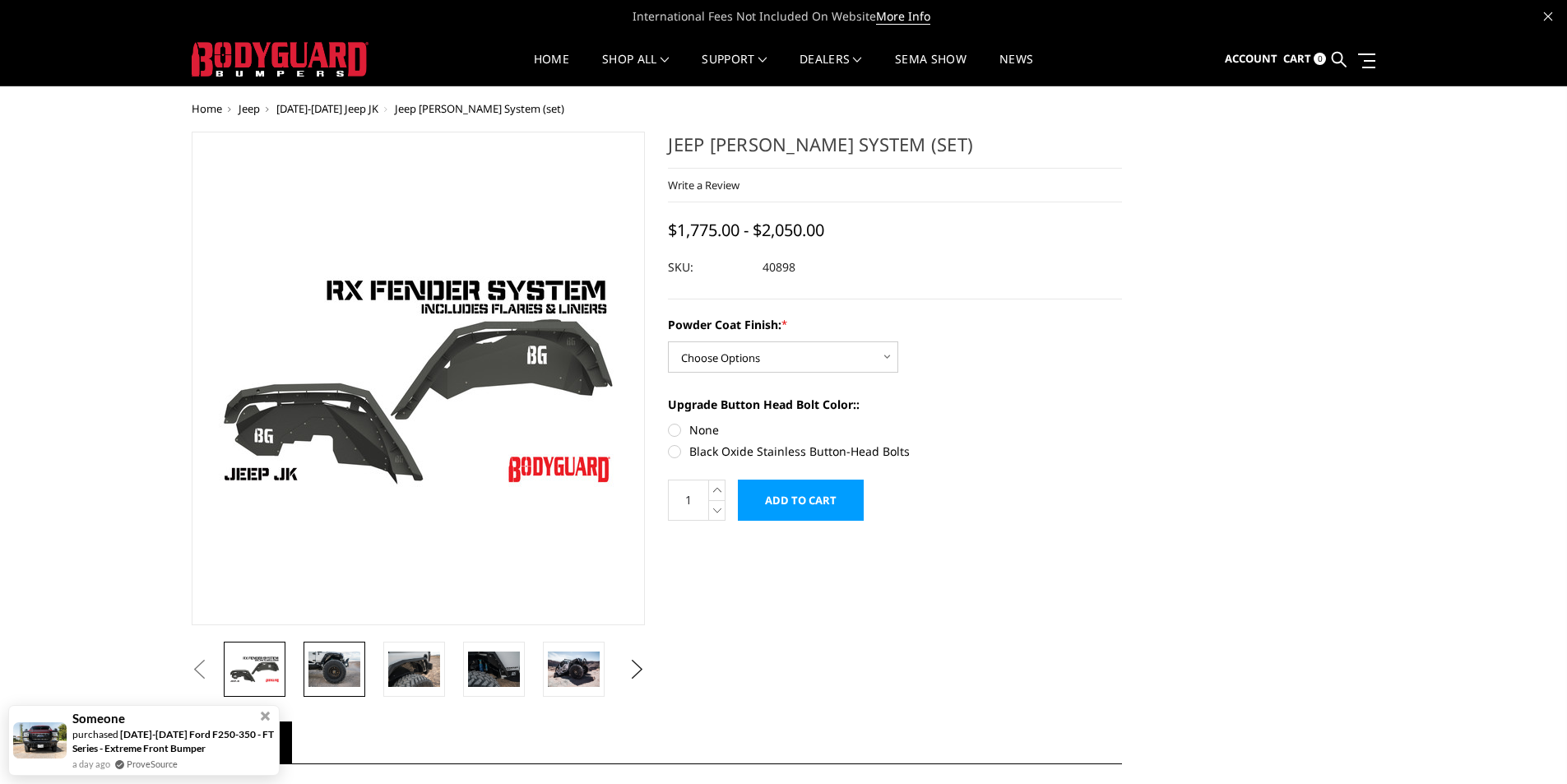
click at [320, 666] on img at bounding box center [334, 668] width 52 height 34
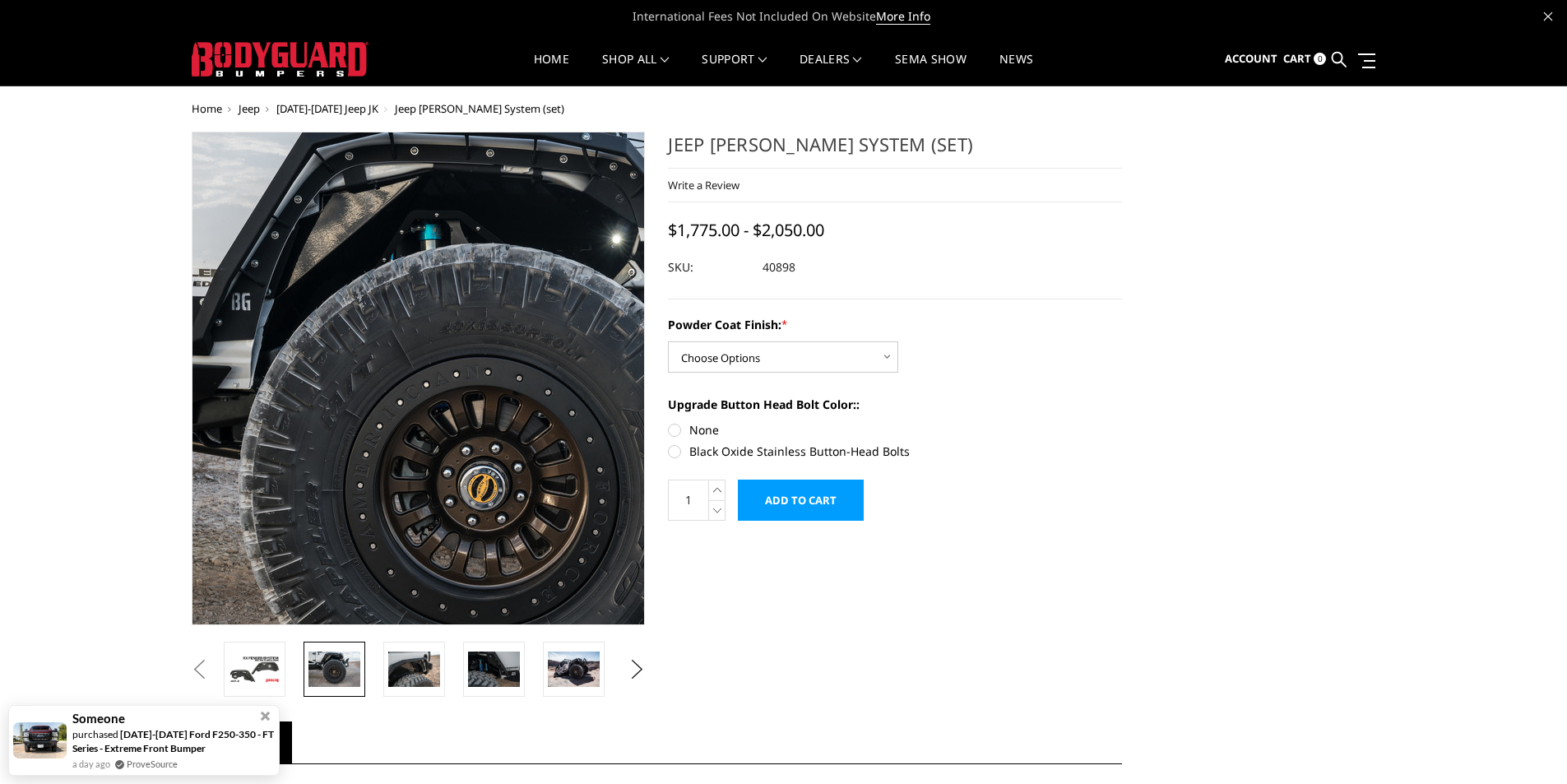
click at [369, 243] on img at bounding box center [484, 436] width 1053 height 702
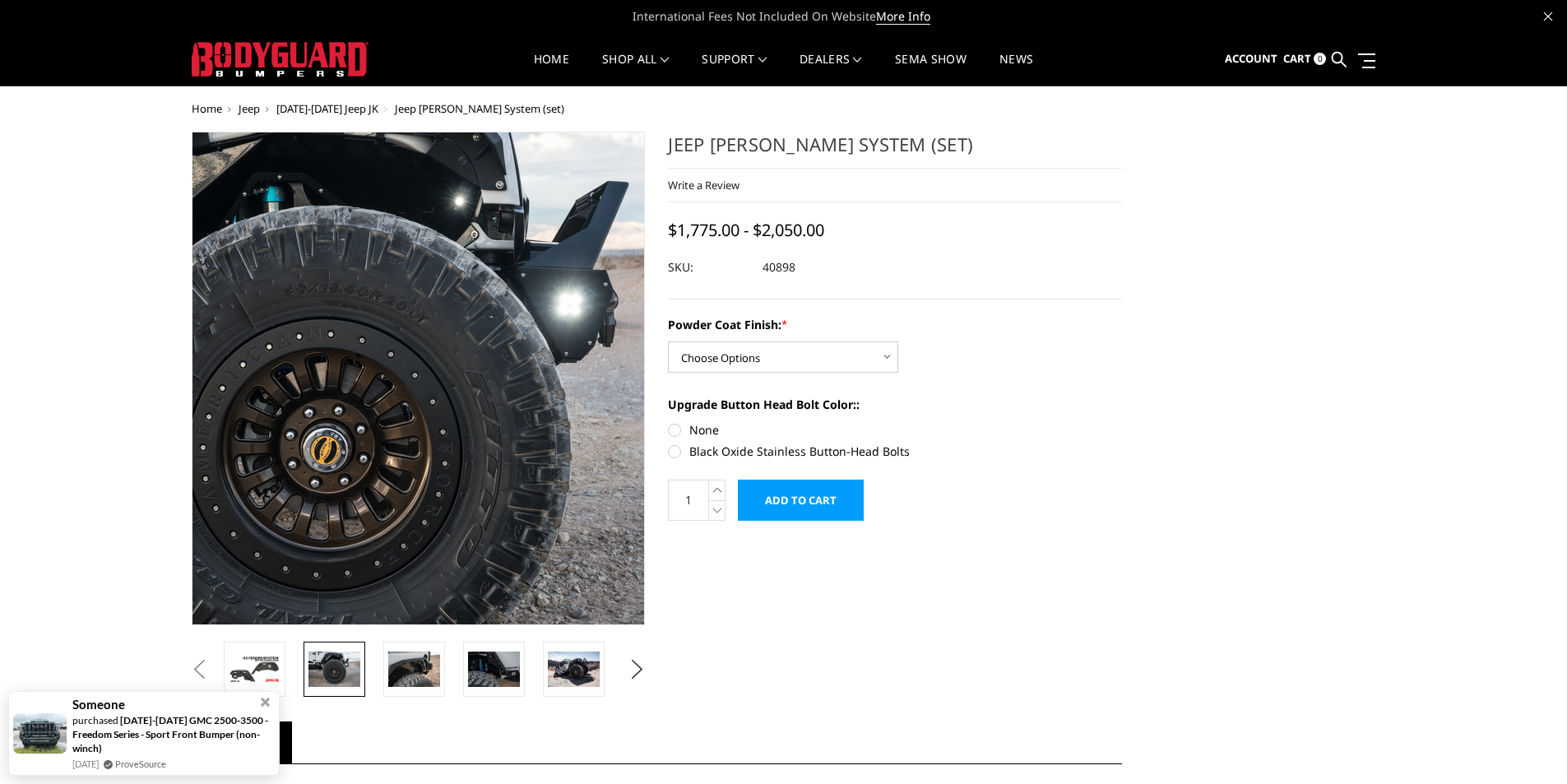
click at [488, 333] on img at bounding box center [327, 398] width 1053 height 702
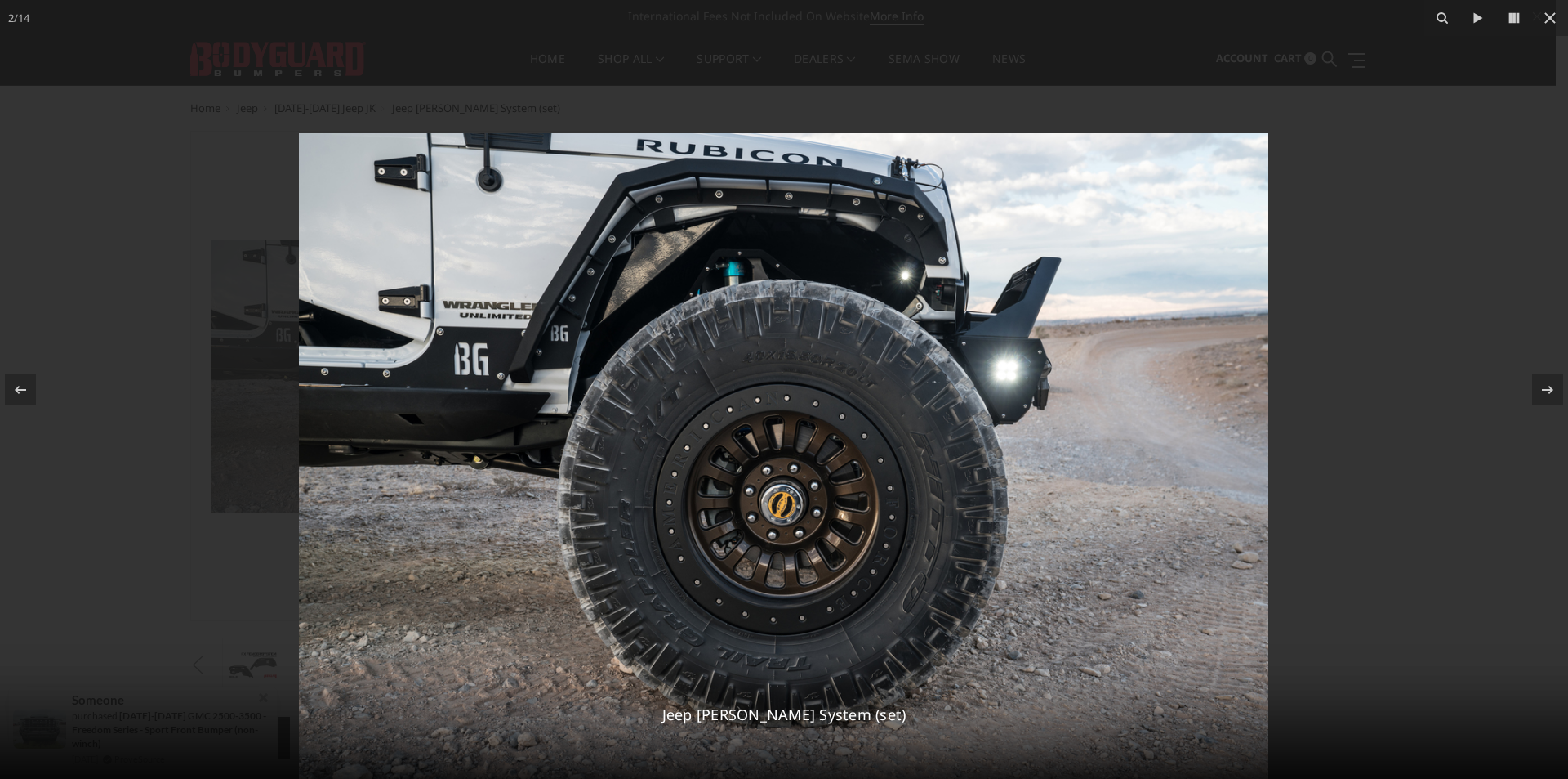
drag, startPoint x: 1426, startPoint y: 463, endPoint x: 1431, endPoint y: 573, distance: 110.1
click at [1431, 573] on div at bounding box center [784, 487] width 1568 height 779
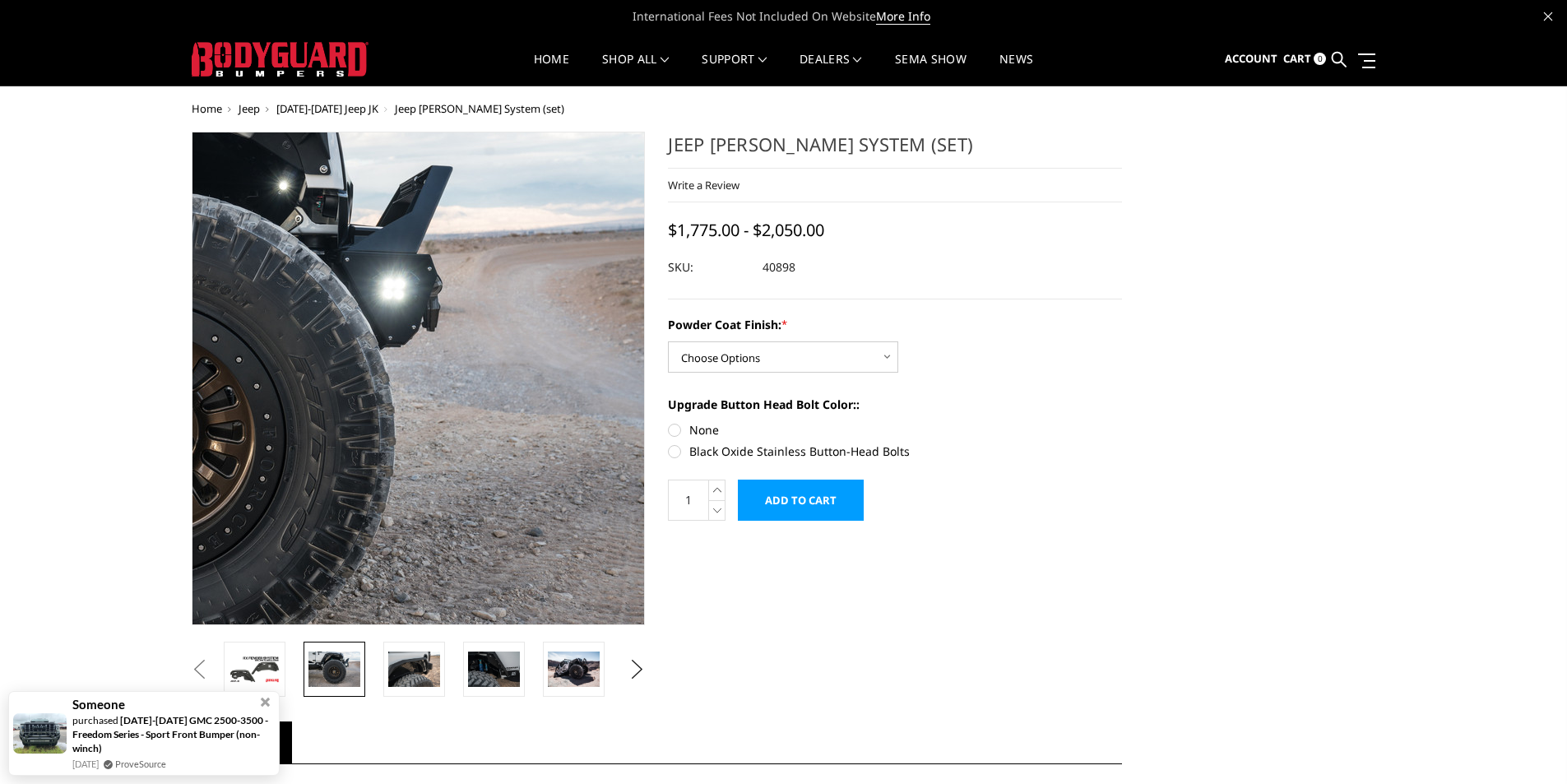
click at [621, 370] on img at bounding box center [151, 382] width 1053 height 702
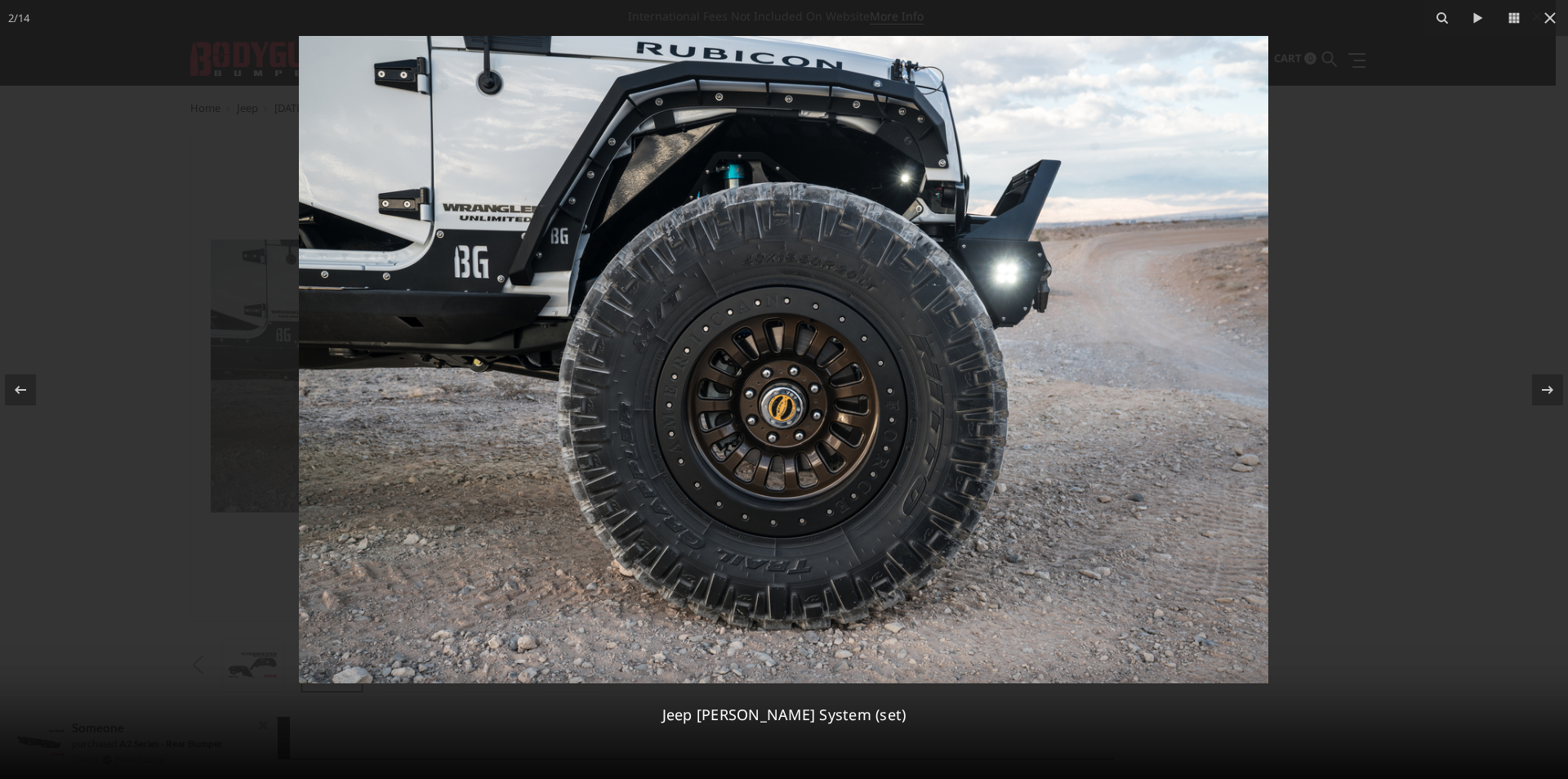
drag, startPoint x: 1561, startPoint y: 30, endPoint x: 1528, endPoint y: -11, distance: 52.6
click at [1543, 9] on icon at bounding box center [1550, 17] width 20 height 20
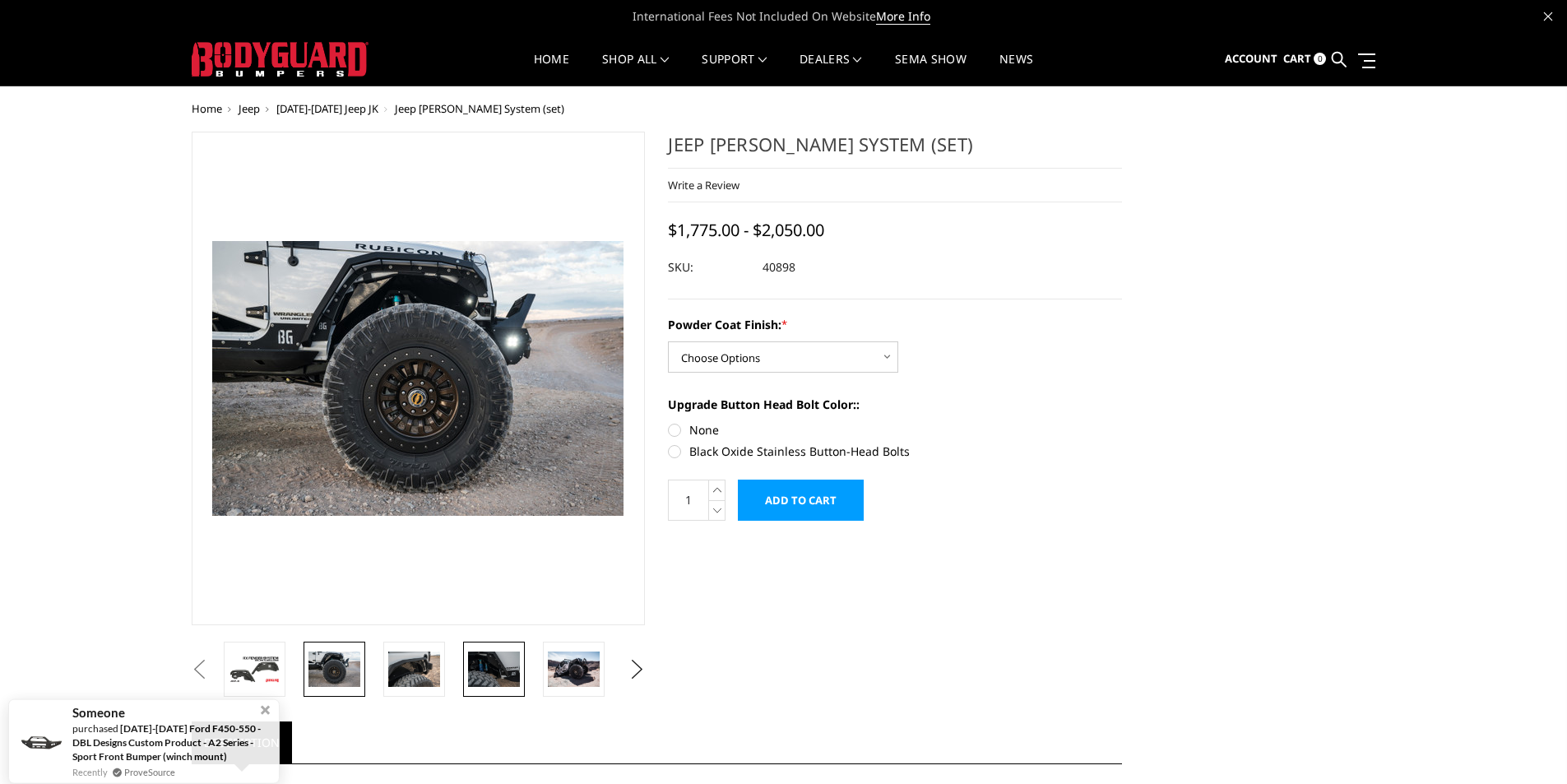
click at [489, 675] on img at bounding box center [494, 668] width 52 height 34
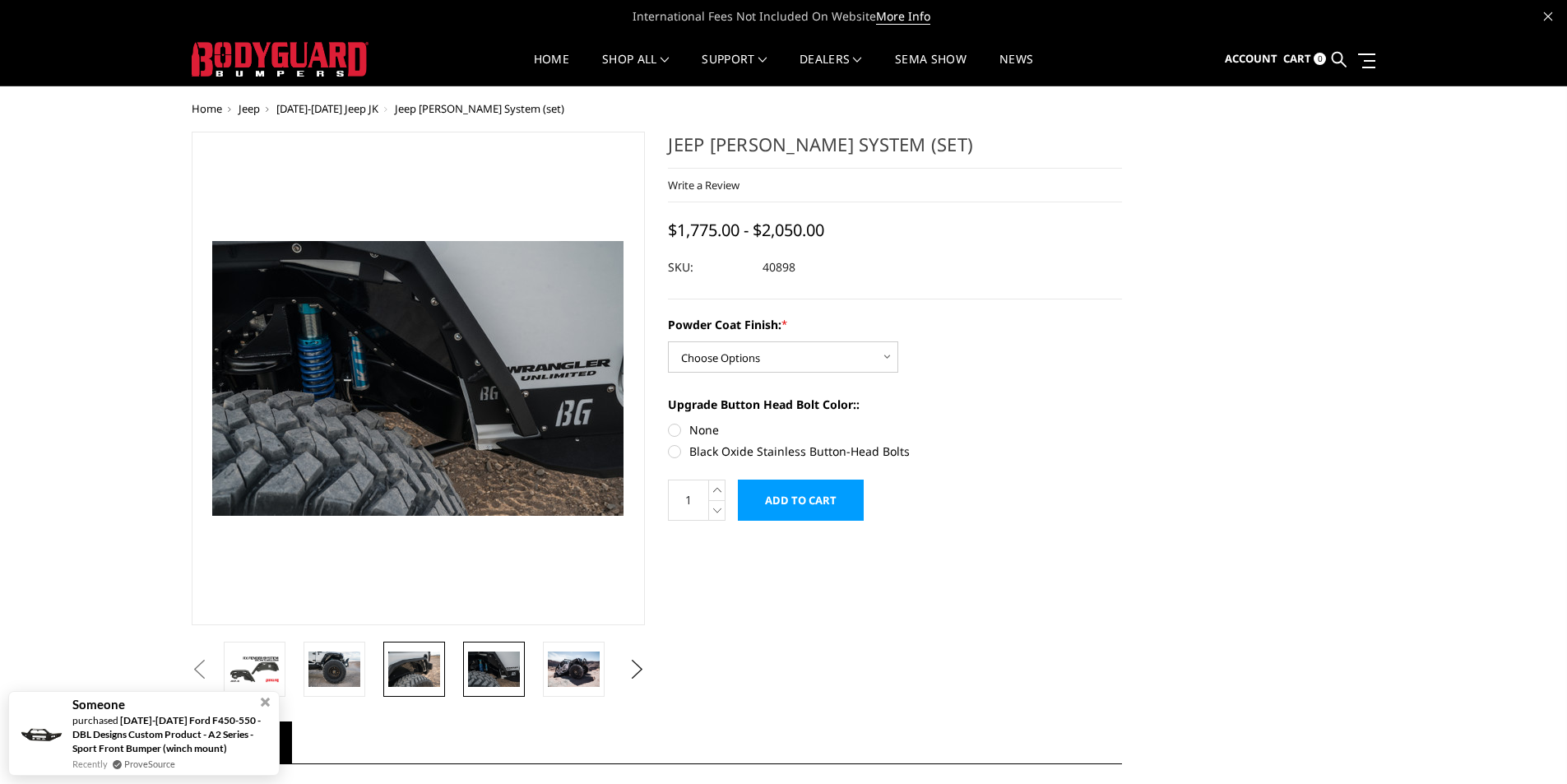
click at [433, 664] on img at bounding box center [414, 668] width 52 height 34
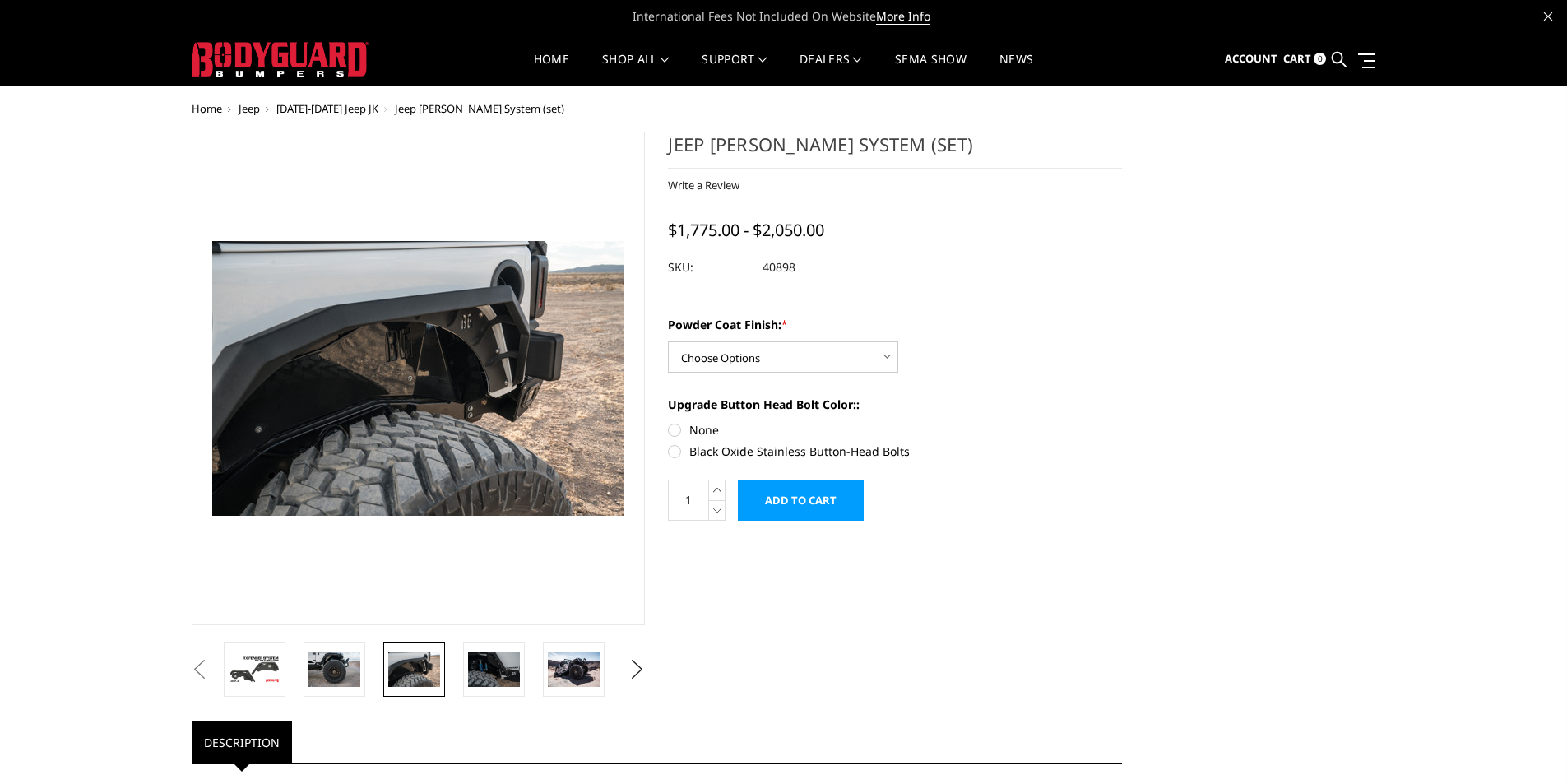
click at [198, 669] on button "Previous" at bounding box center [200, 669] width 25 height 24
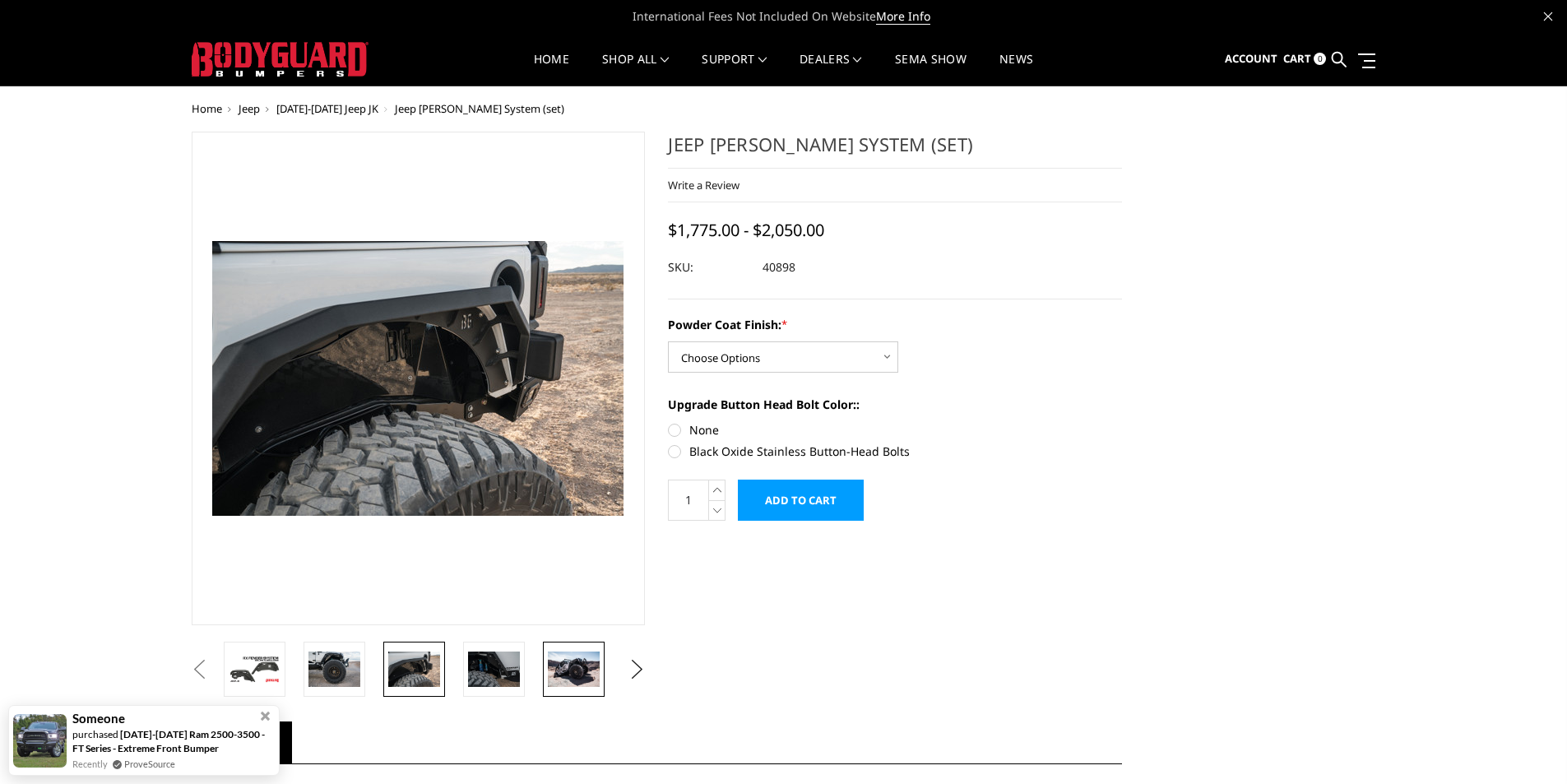
click at [557, 674] on img at bounding box center [573, 668] width 52 height 34
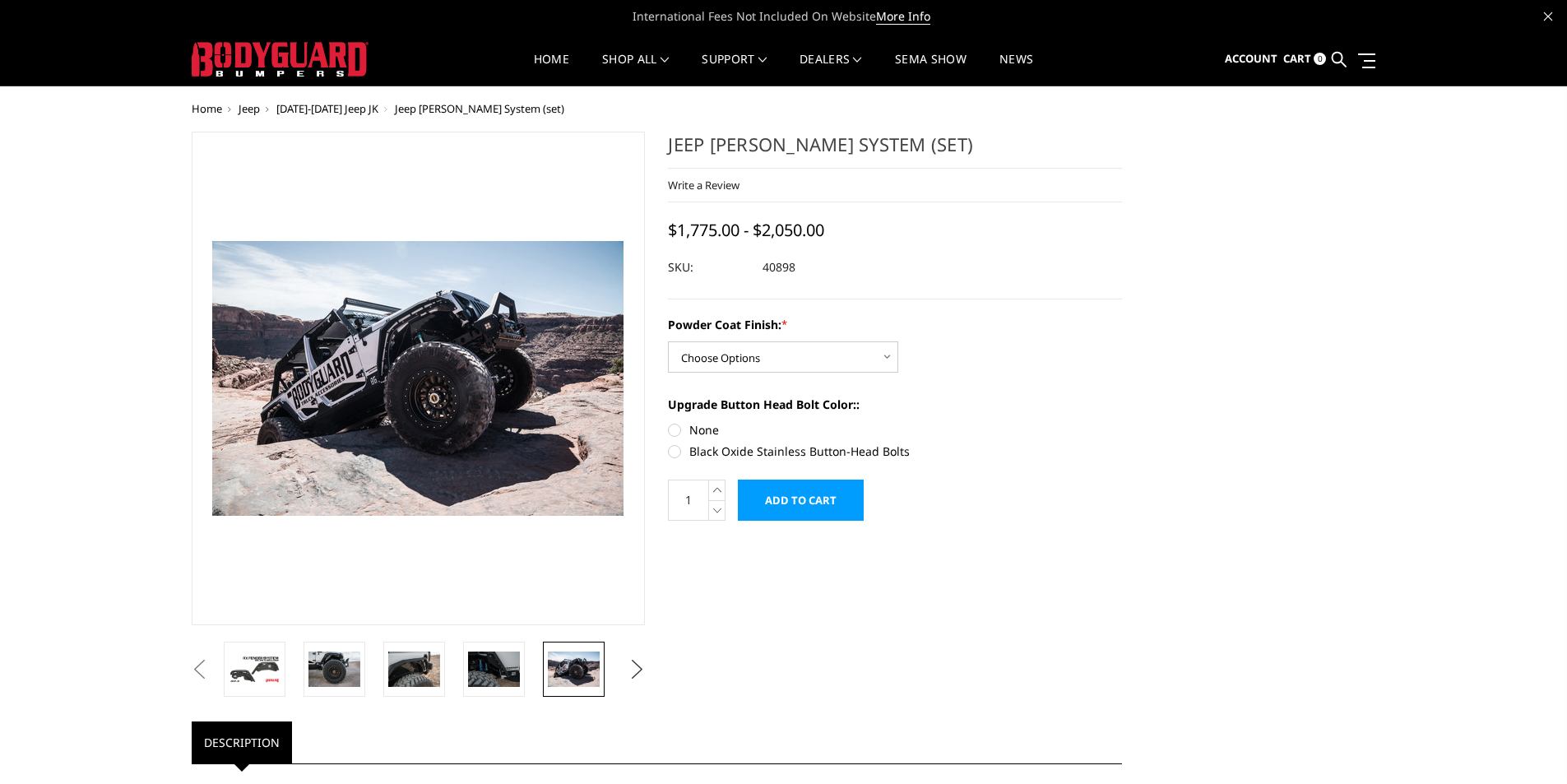
click at [635, 671] on button "Next" at bounding box center [636, 669] width 25 height 24
